Goal: Browse casually

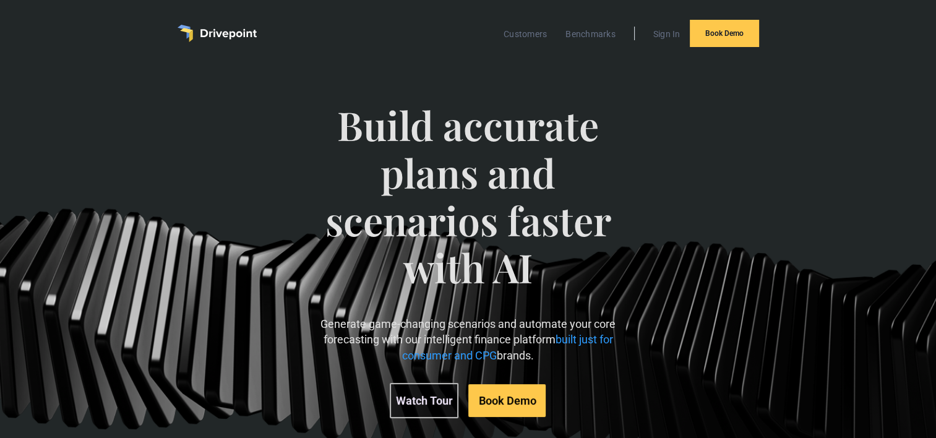
click at [190, 32] on div "Customers Benchmarks Sign In Book Demo" at bounding box center [467, 33] width 581 height 27
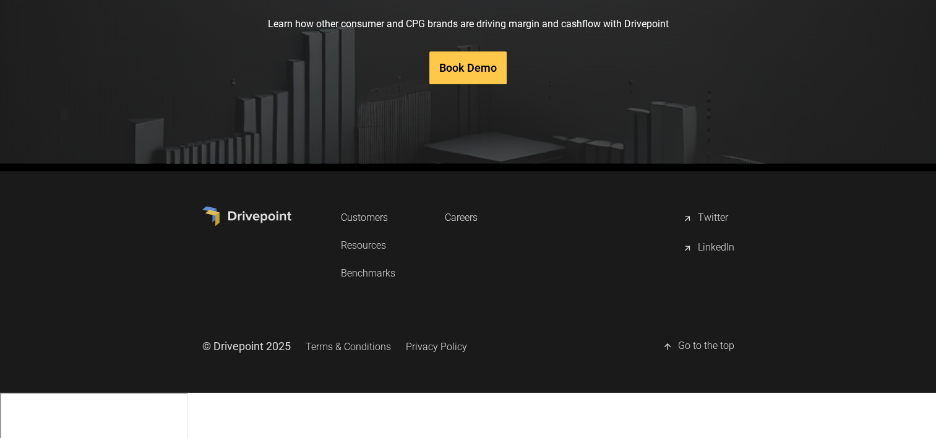
scroll to position [6298, 0]
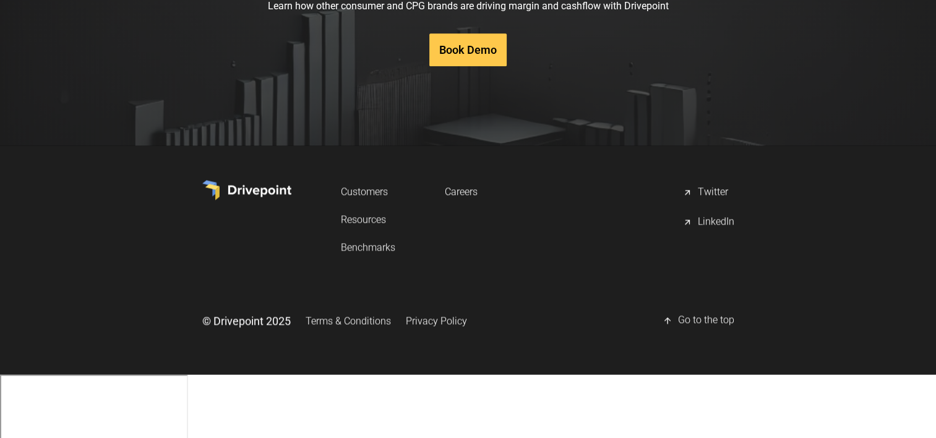
click at [566, 333] on div "© Drivepoint 2025 Terms & Conditions Privacy Policy Go to the top" at bounding box center [468, 320] width 532 height 25
drag, startPoint x: 530, startPoint y: 401, endPoint x: 435, endPoint y: 401, distance: 94.6
click at [529, 349] on div "Customers Resources Benchmarks Careers Twitter LinkedIn © Drivepoint 2025 Terms…" at bounding box center [468, 259] width 532 height 179
drag, startPoint x: 292, startPoint y: 386, endPoint x: 205, endPoint y: 386, distance: 86.6
click at [205, 333] on div "© Drivepoint 2025 Terms & Conditions Privacy Policy" at bounding box center [334, 320] width 265 height 25
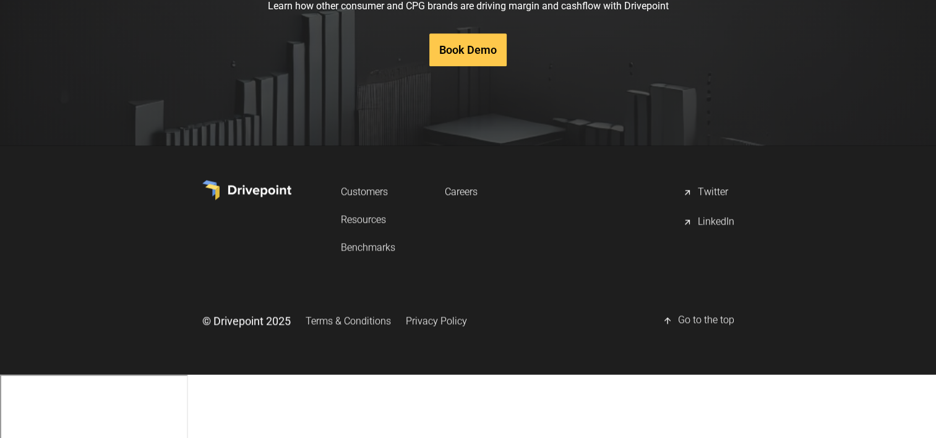
click at [561, 349] on div "Customers Resources Benchmarks Careers Twitter LinkedIn © Drivepoint 2025 Terms…" at bounding box center [468, 259] width 532 height 179
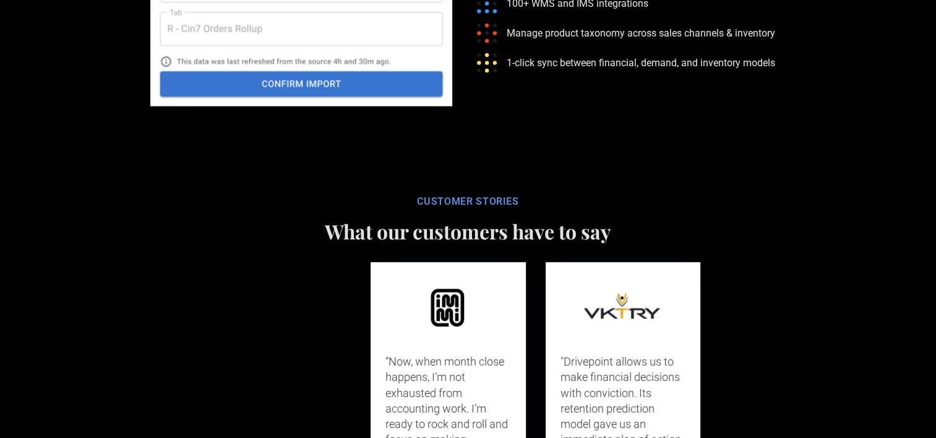
scroll to position [0, 0]
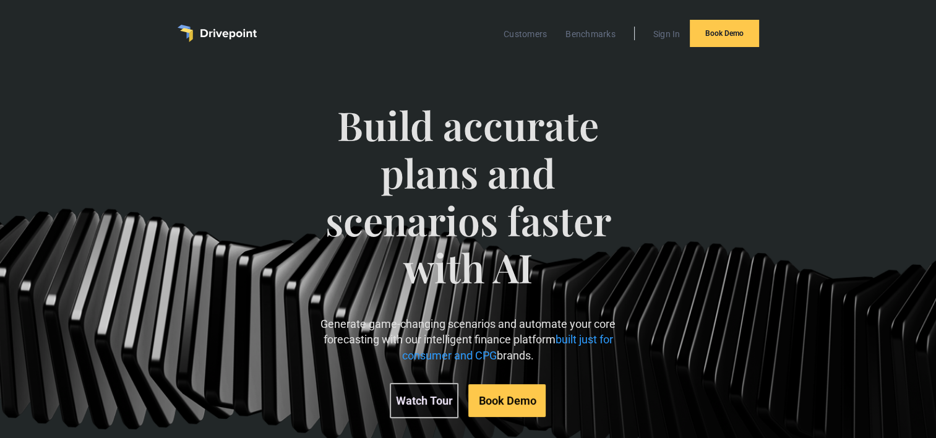
drag, startPoint x: 273, startPoint y: 30, endPoint x: 189, endPoint y: 34, distance: 83.6
click at [189, 34] on div "Customers Benchmarks Sign In Book Demo" at bounding box center [467, 33] width 581 height 27
drag, startPoint x: 189, startPoint y: 34, endPoint x: 187, endPoint y: 145, distance: 110.7
click at [187, 145] on div "Build accurate plans and scenarios faster with AI Generate game-changing scenar…" at bounding box center [468, 423] width 936 height 712
drag, startPoint x: 287, startPoint y: 37, endPoint x: 178, endPoint y: 36, distance: 108.8
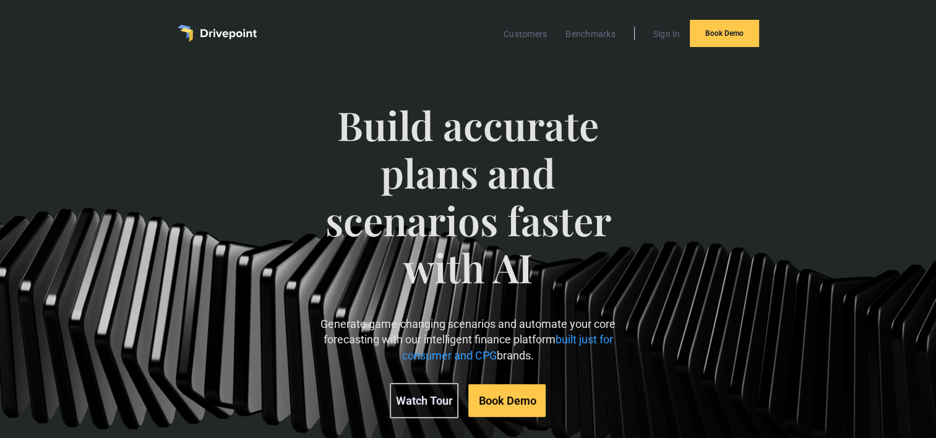
click at [178, 36] on div "Customers Benchmarks Sign In Book Demo" at bounding box center [467, 33] width 581 height 27
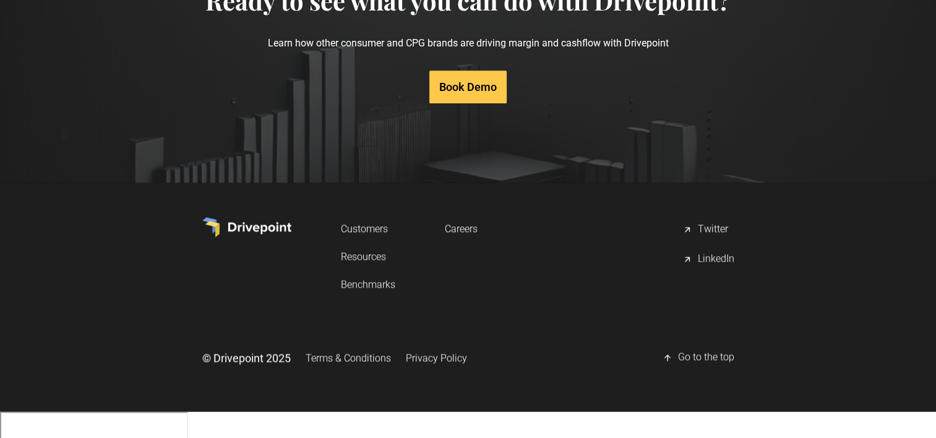
scroll to position [6298, 0]
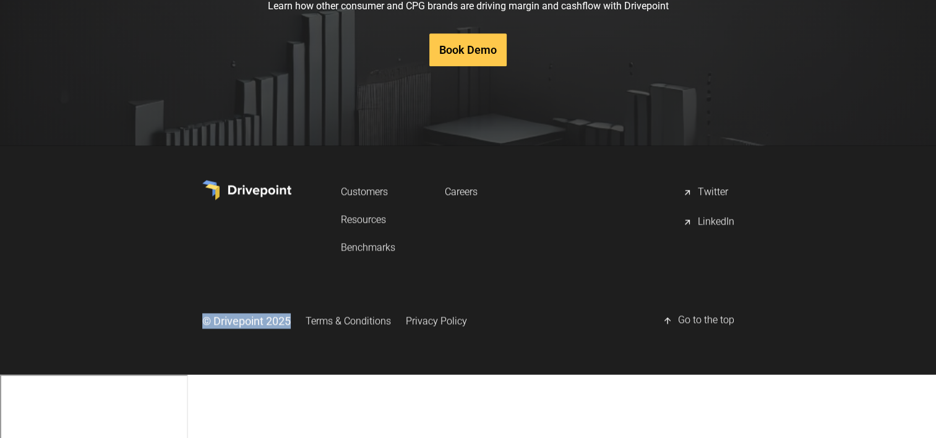
copy div "© Drivepoint 2025"
drag, startPoint x: 192, startPoint y: 384, endPoint x: 290, endPoint y: 378, distance: 97.9
click at [290, 349] on div "Customers Resources Benchmarks Careers Twitter LinkedIn © Drivepoint 2025 Terms…" at bounding box center [468, 259] width 936 height 179
click at [173, 349] on div "Customers Resources Benchmarks Careers Twitter LinkedIn © Drivepoint 2025 Terms…" at bounding box center [468, 259] width 936 height 179
click at [343, 374] on div "Customers Resources Benchmarks Careers Twitter LinkedIn © Drivepoint 2025 Terms…" at bounding box center [468, 259] width 936 height 229
